Goal: Use online tool/utility: Utilize a website feature to perform a specific function

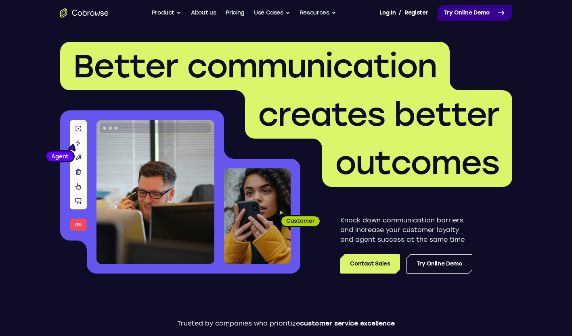
click at [446, 14] on link "Try Online Demo" at bounding box center [474, 13] width 75 height 16
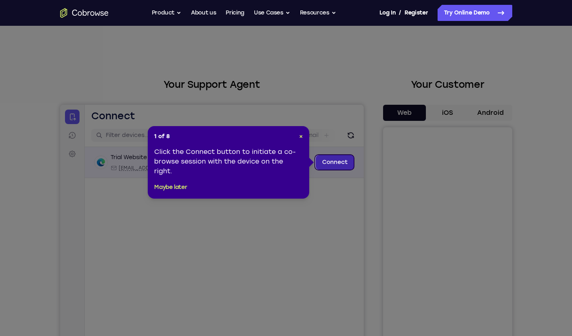
click at [338, 163] on link "Connect" at bounding box center [334, 162] width 38 height 15
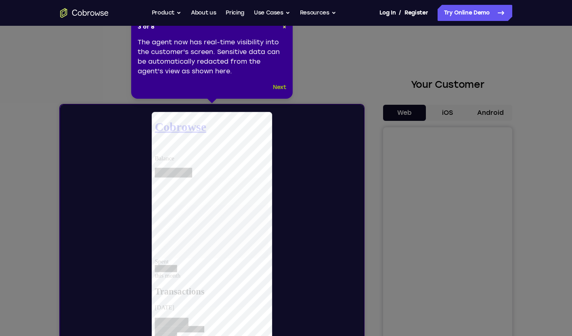
click at [281, 90] on button "Next" at bounding box center [279, 88] width 13 height 10
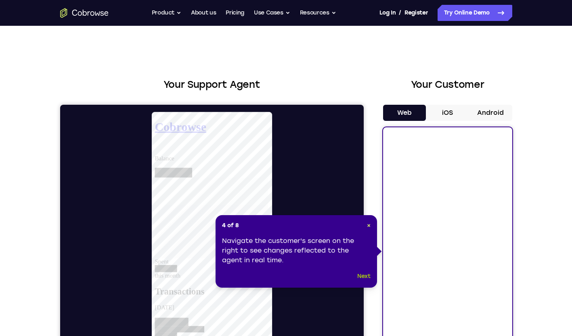
click at [368, 276] on button "Next" at bounding box center [363, 277] width 13 height 10
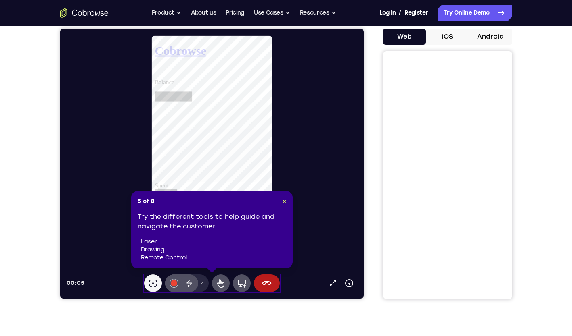
scroll to position [79, 0]
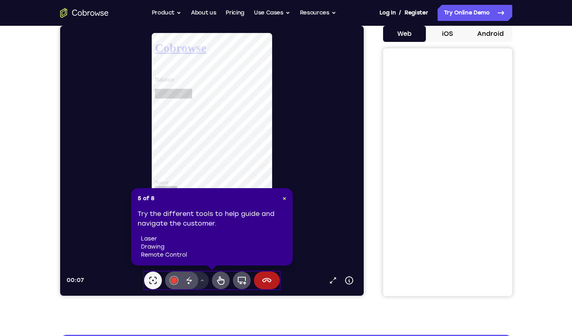
click at [283, 296] on div "Your Support Agent Your Customer Web iOS Android Next Steps We’d be happy to gi…" at bounding box center [286, 213] width 516 height 532
click at [285, 201] on span "×" at bounding box center [284, 198] width 4 height 7
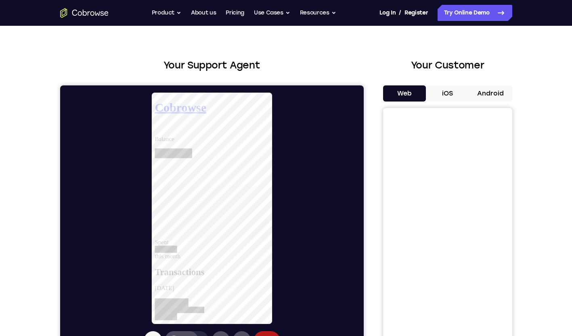
scroll to position [18, 0]
